Goal: Information Seeking & Learning: Learn about a topic

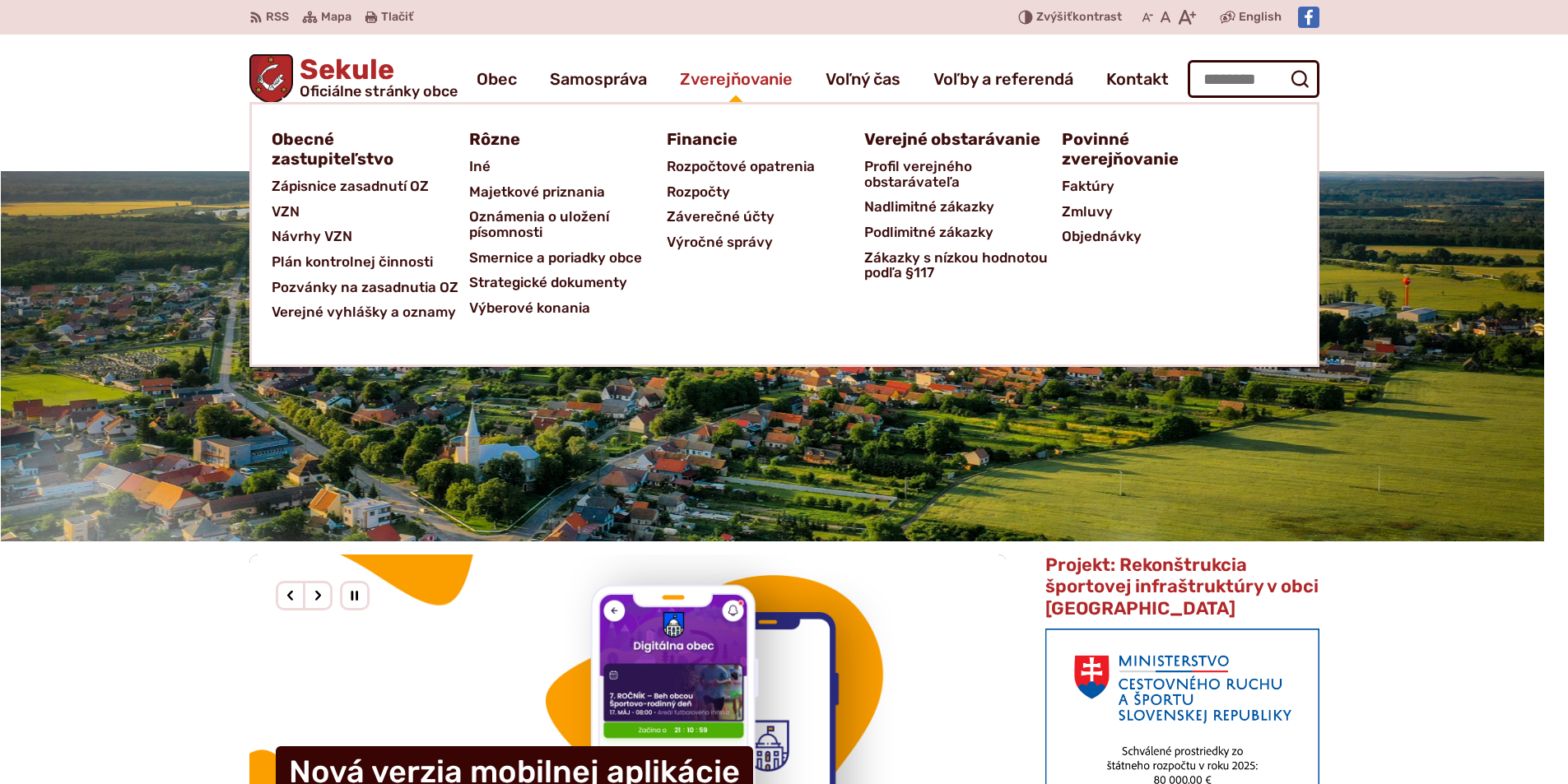
click at [624, 76] on span "Zverejňovanie" at bounding box center [735, 79] width 113 height 46
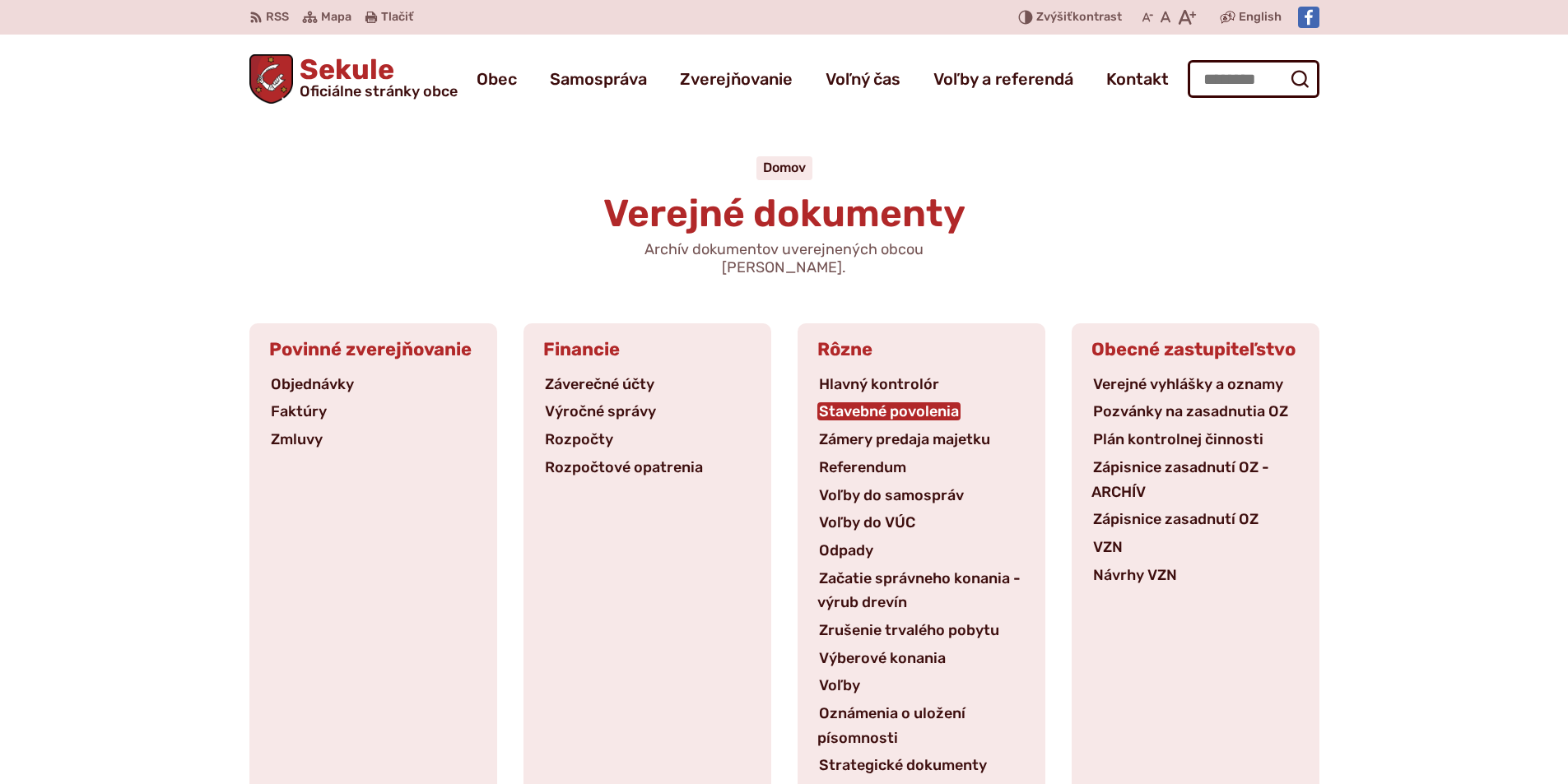
click at [863, 403] on link "Stavebné povolenia" at bounding box center [889, 411] width 143 height 18
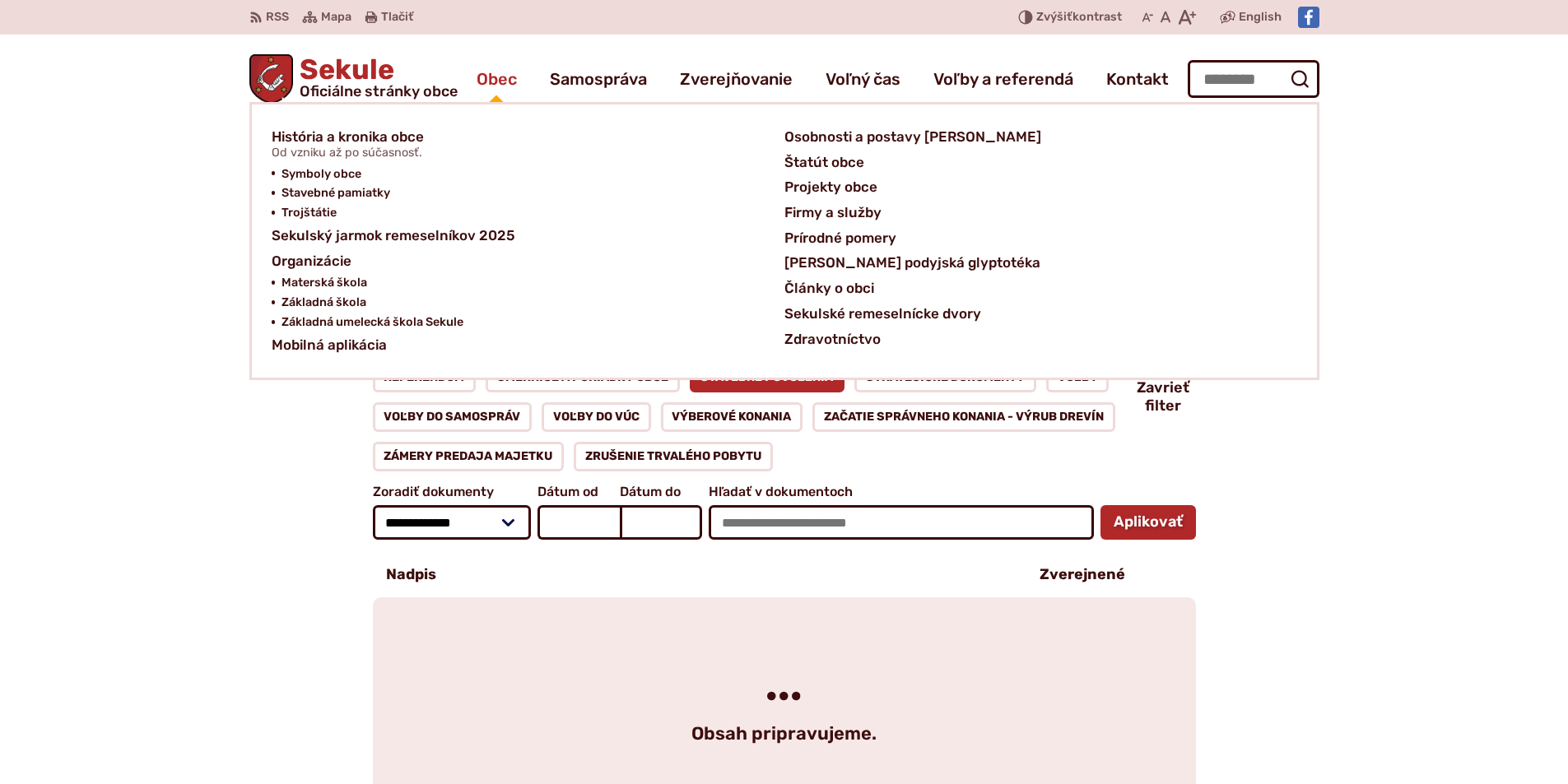
click at [491, 74] on span "Obec" at bounding box center [497, 79] width 41 height 46
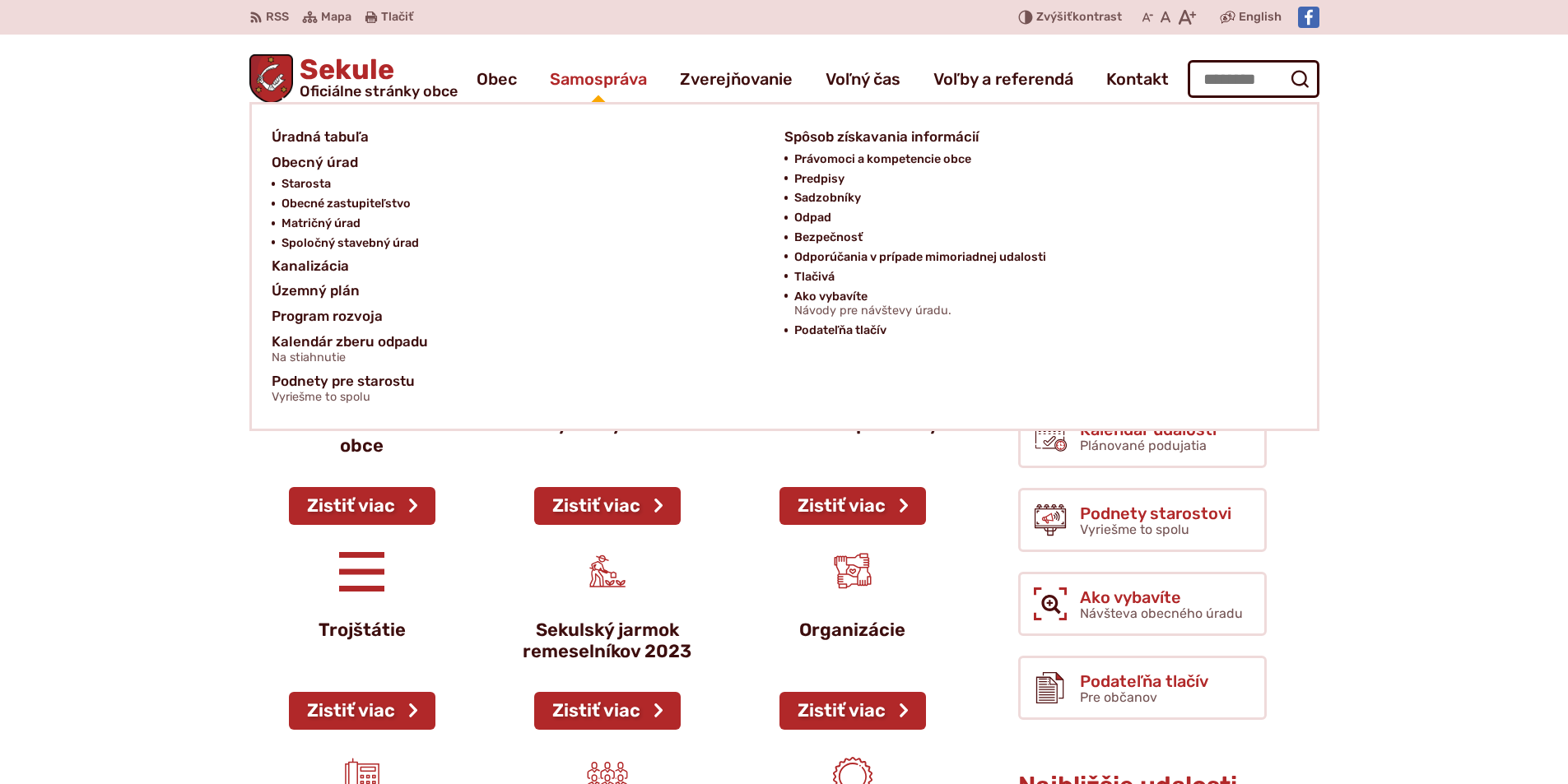
click at [573, 71] on span "Samospráva" at bounding box center [598, 79] width 97 height 46
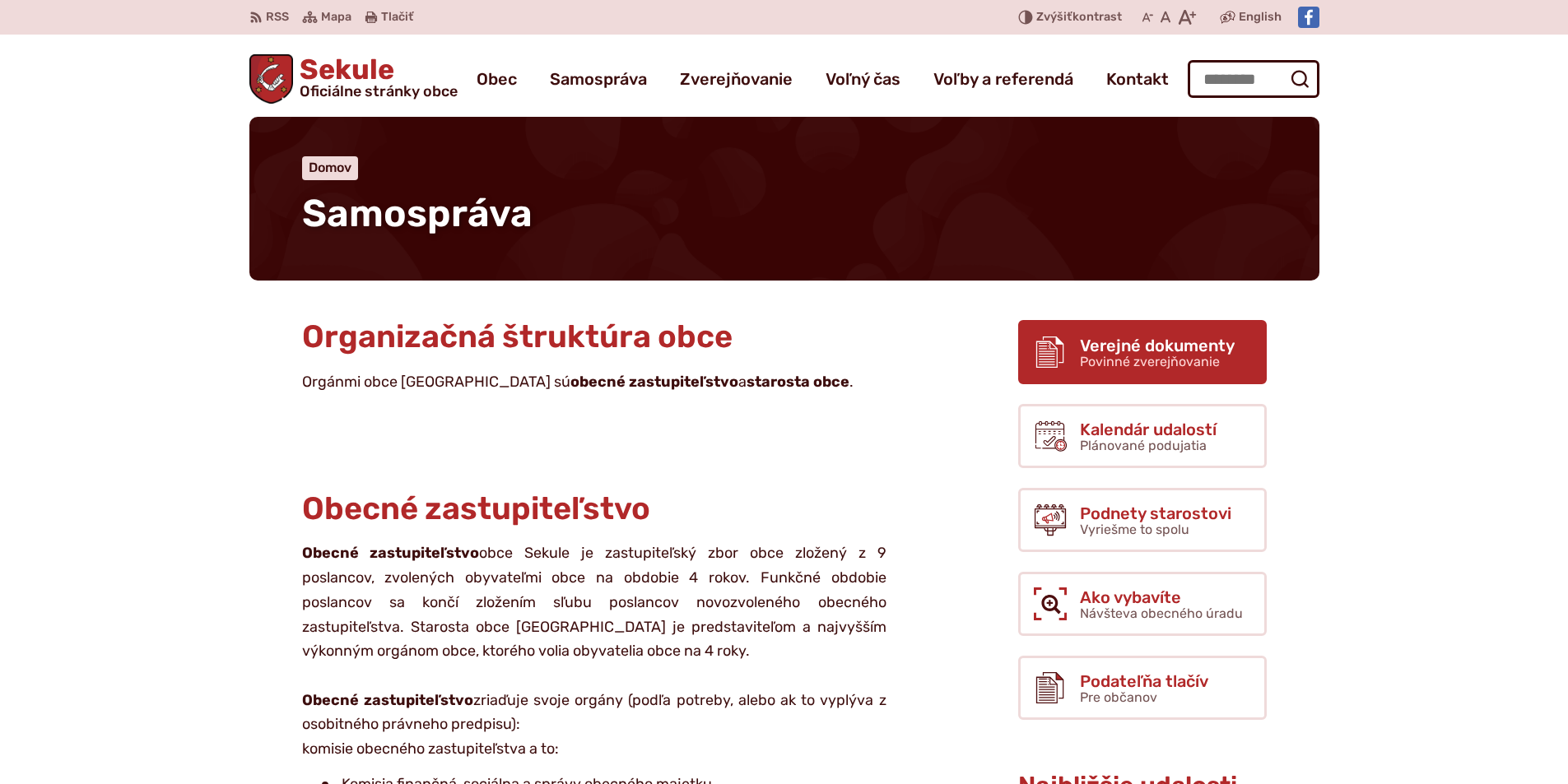
click at [1102, 362] on span "Povinné zverejňovanie" at bounding box center [1149, 361] width 140 height 15
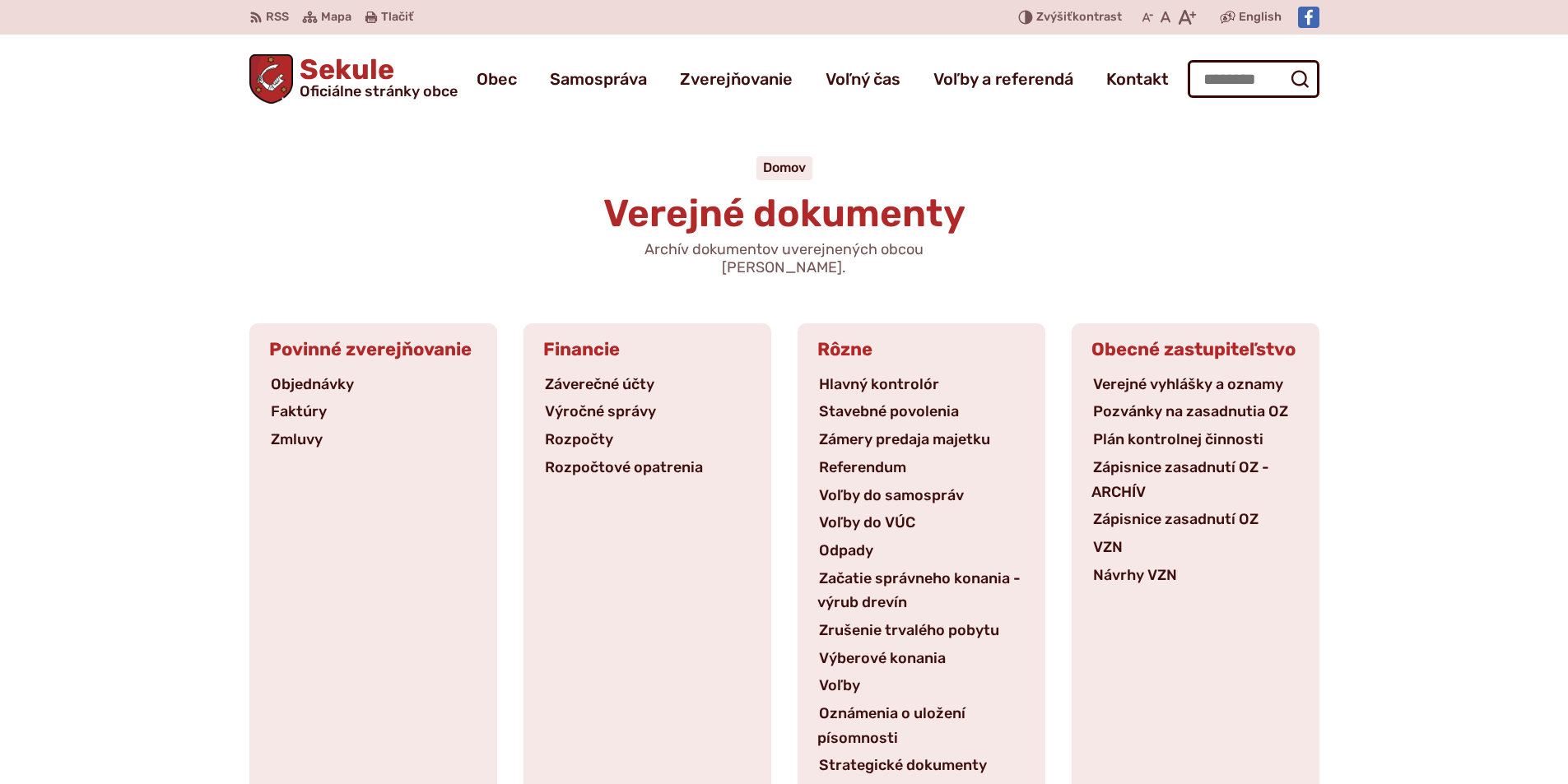
click at [1102, 375] on link "Verejné vyhlášky a oznamy" at bounding box center [1188, 383] width 194 height 18
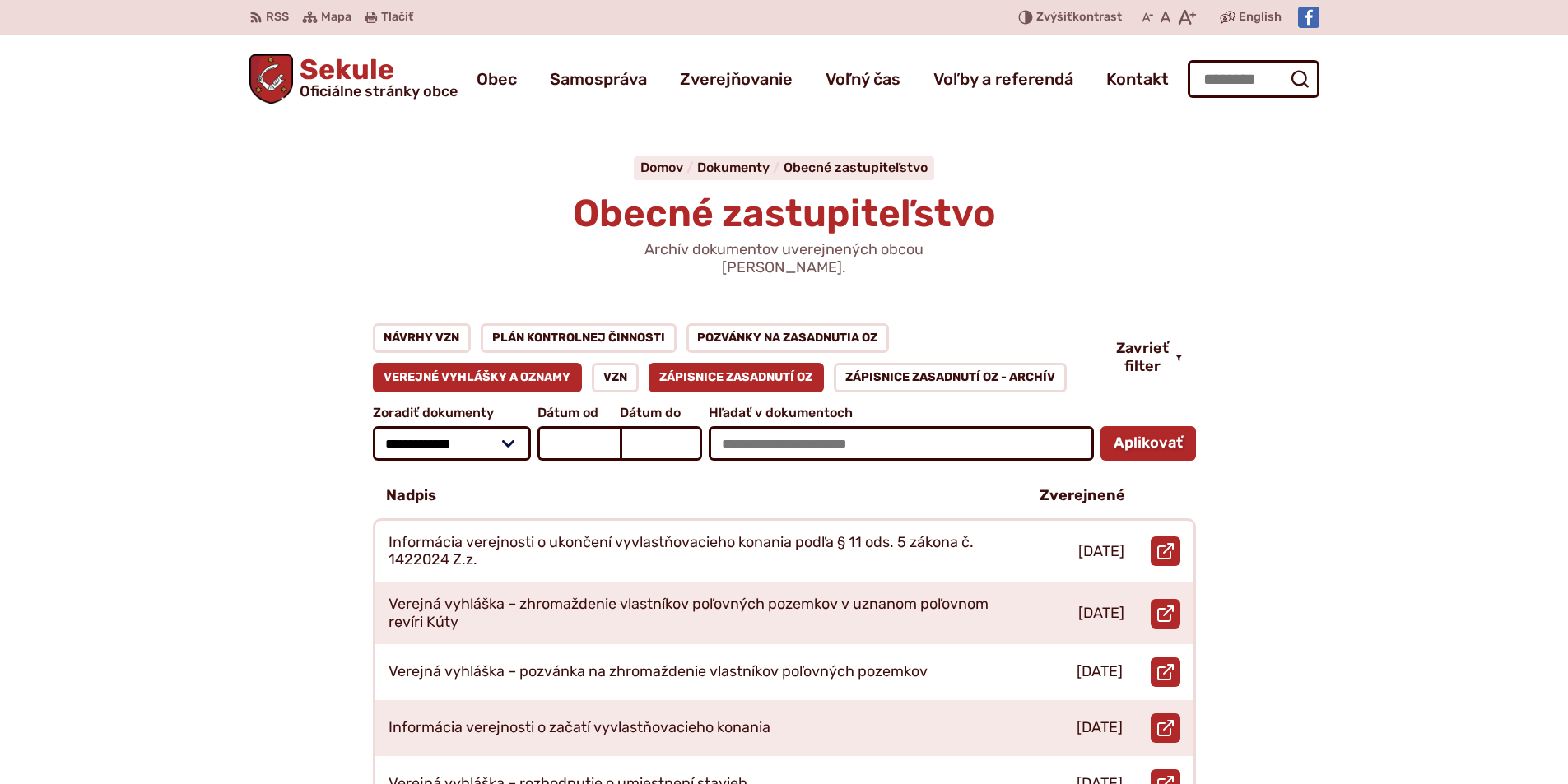
click at [663, 363] on link "Zápisnice zasadnutí OZ" at bounding box center [736, 377] width 176 height 30
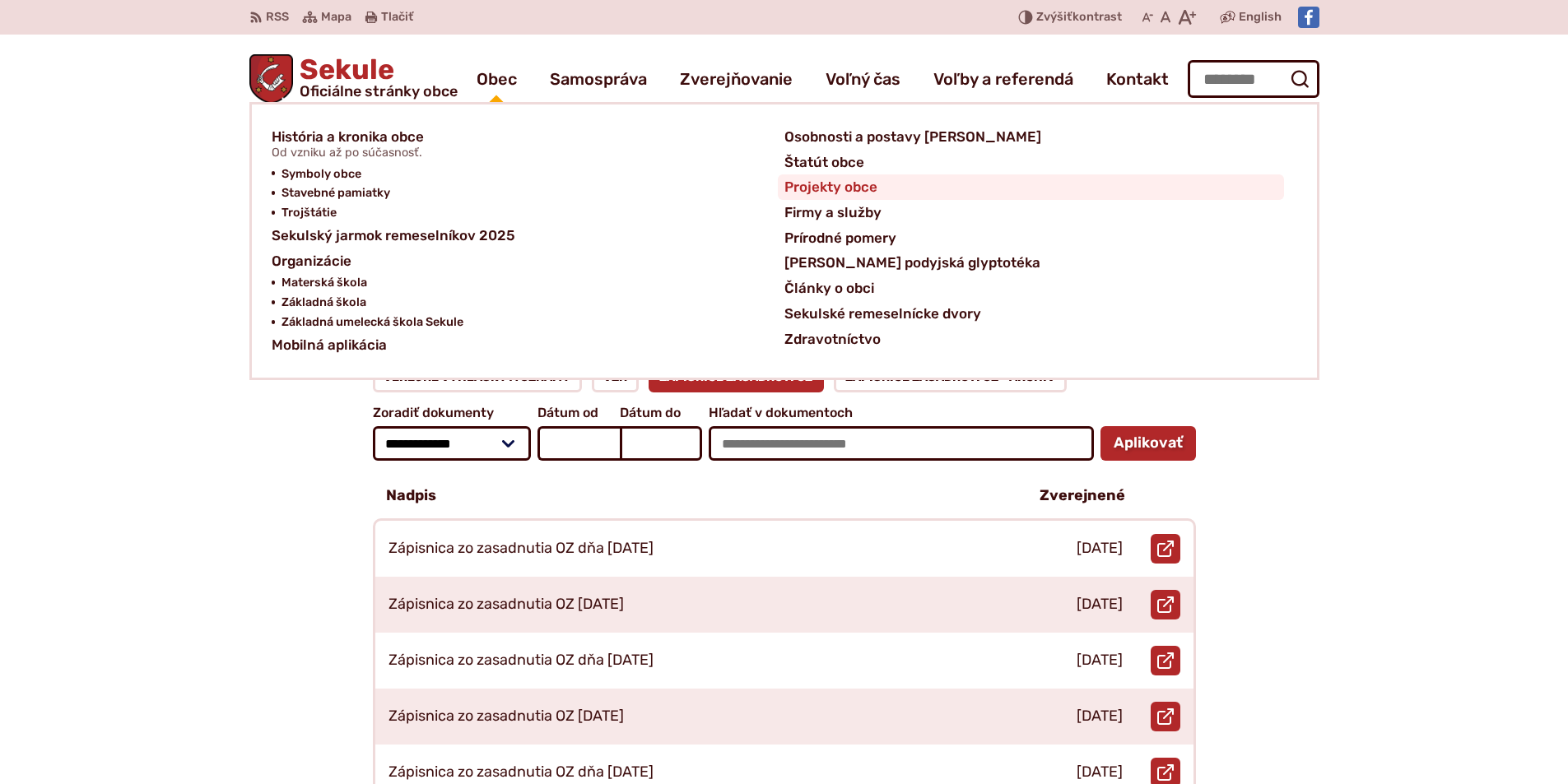
click at [813, 192] on span "Projekty obce" at bounding box center [831, 187] width 93 height 25
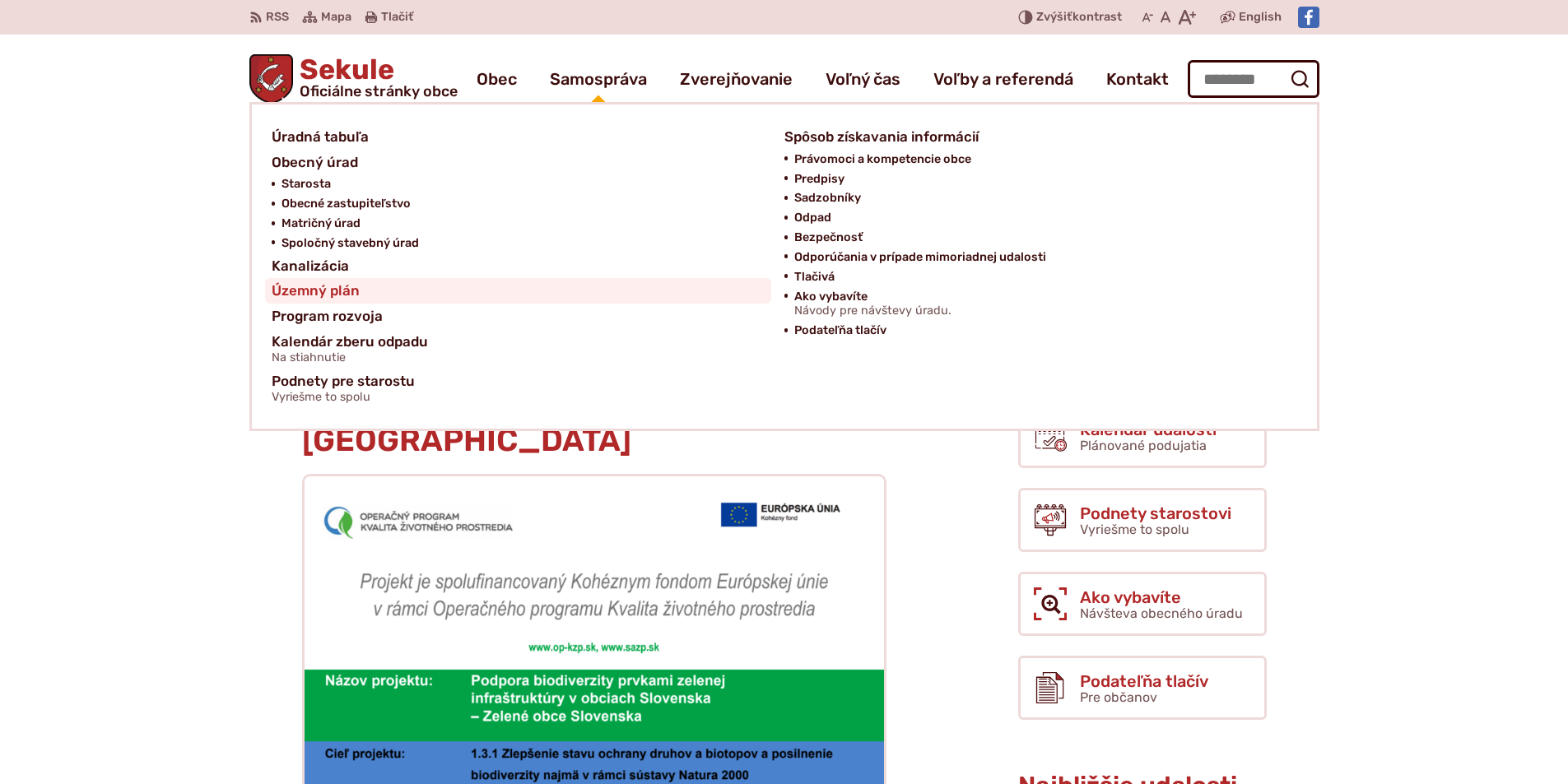
click at [342, 288] on span "Územný plán" at bounding box center [316, 291] width 88 height 25
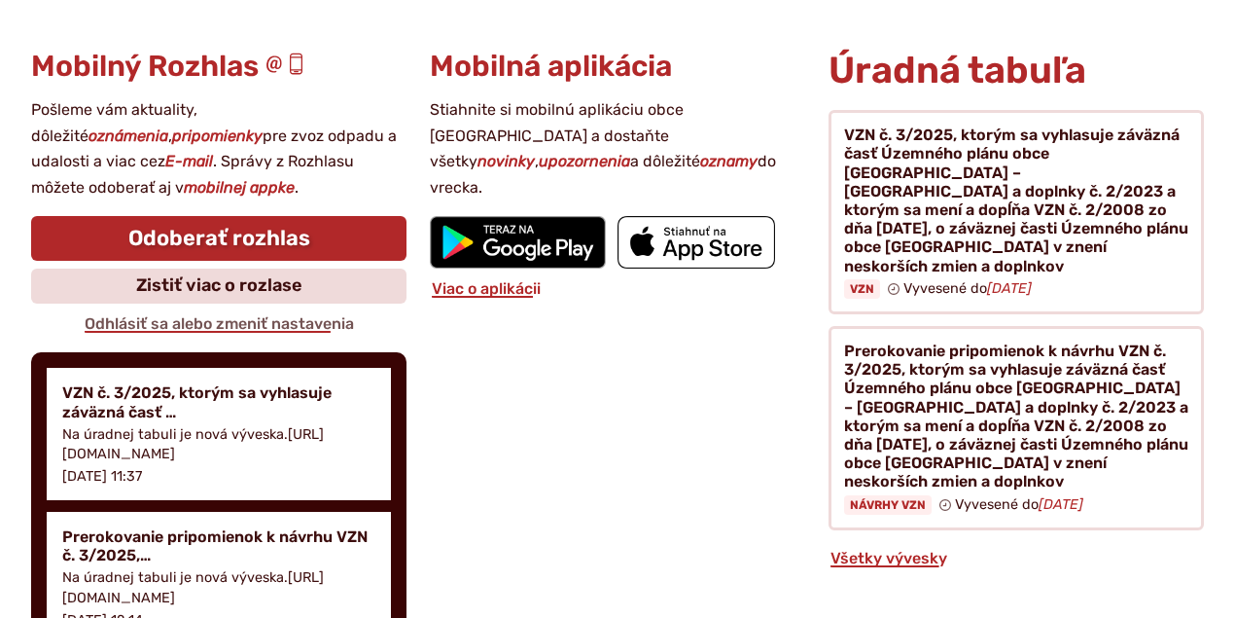
scroll to position [2074, 0]
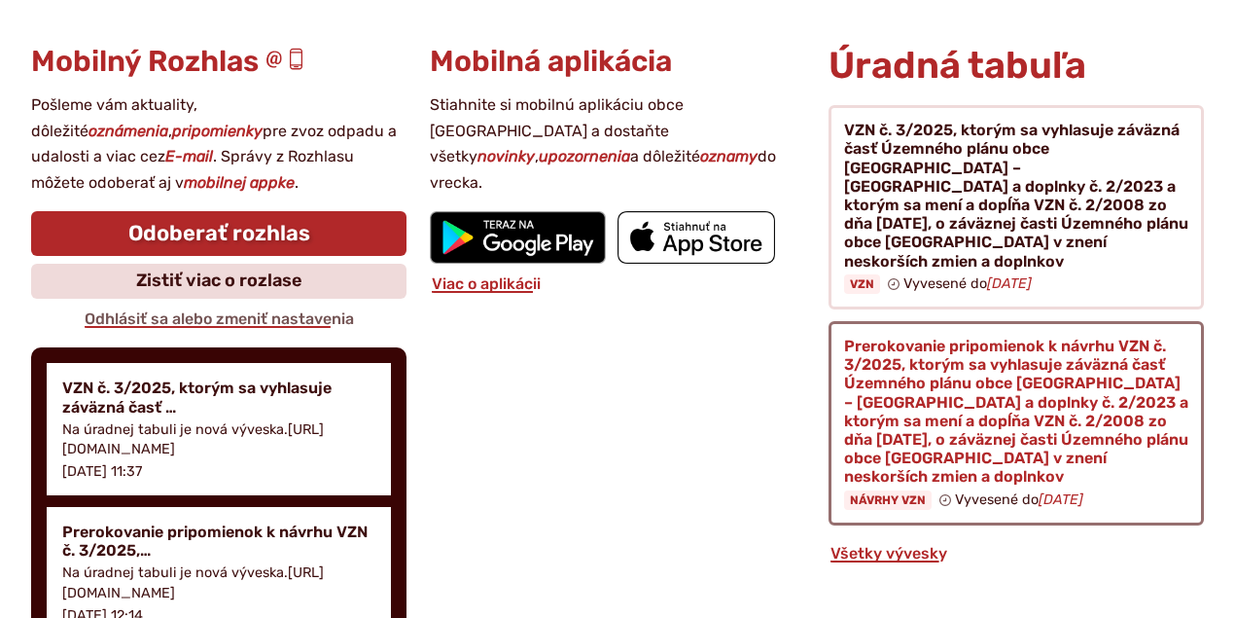
click at [889, 321] on figure at bounding box center [1016, 423] width 375 height 204
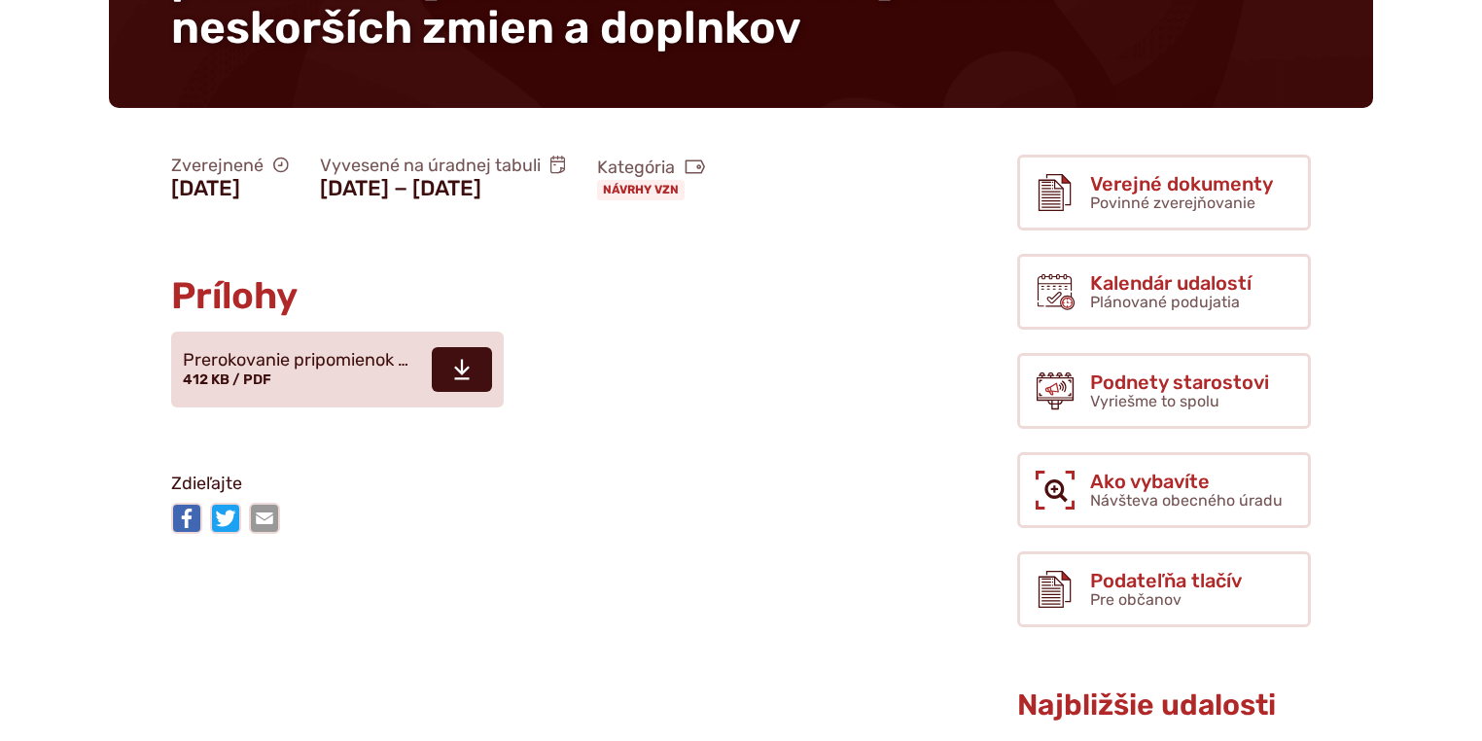
scroll to position [622, 0]
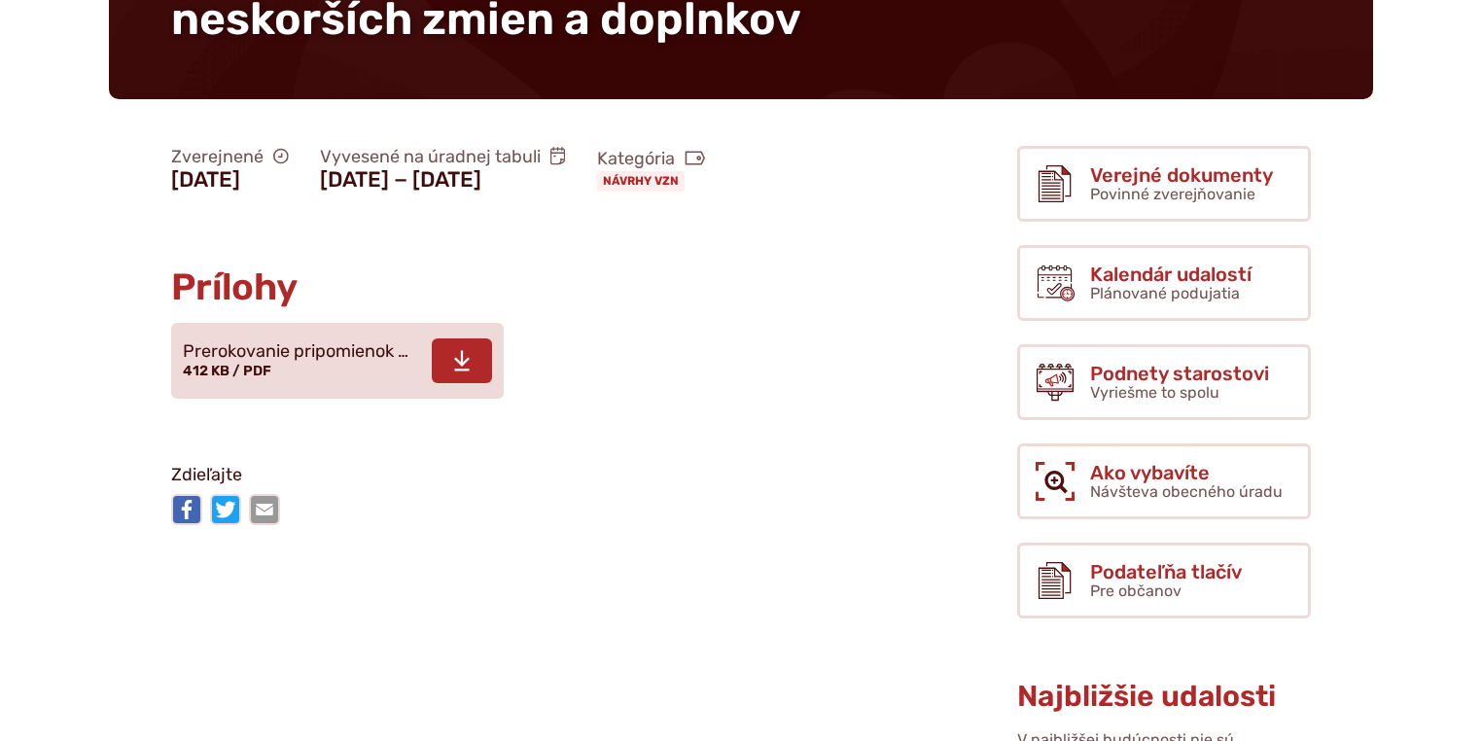
click at [321, 362] on span "Prerokovanie pripomienok …" at bounding box center [296, 351] width 226 height 19
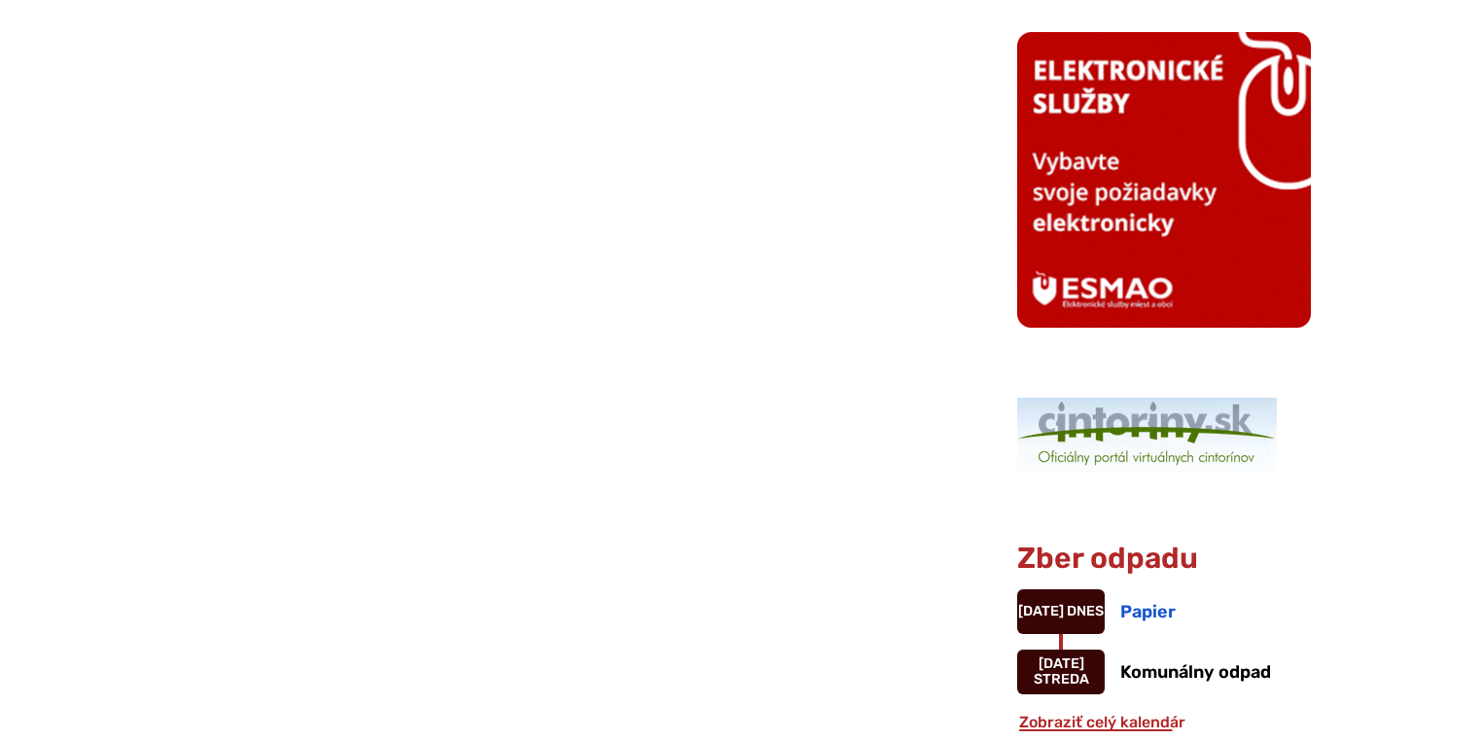
scroll to position [1712, 0]
